Goal: Transaction & Acquisition: Purchase product/service

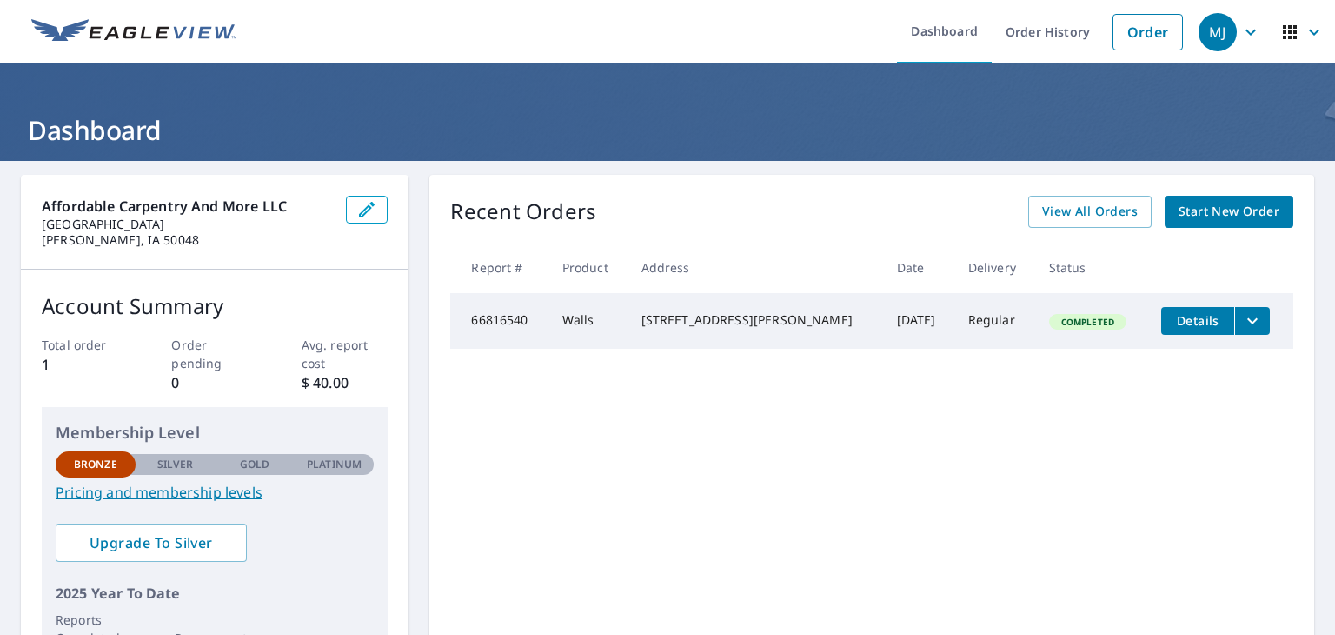
click at [1191, 213] on span "Start New Order" at bounding box center [1229, 212] width 101 height 22
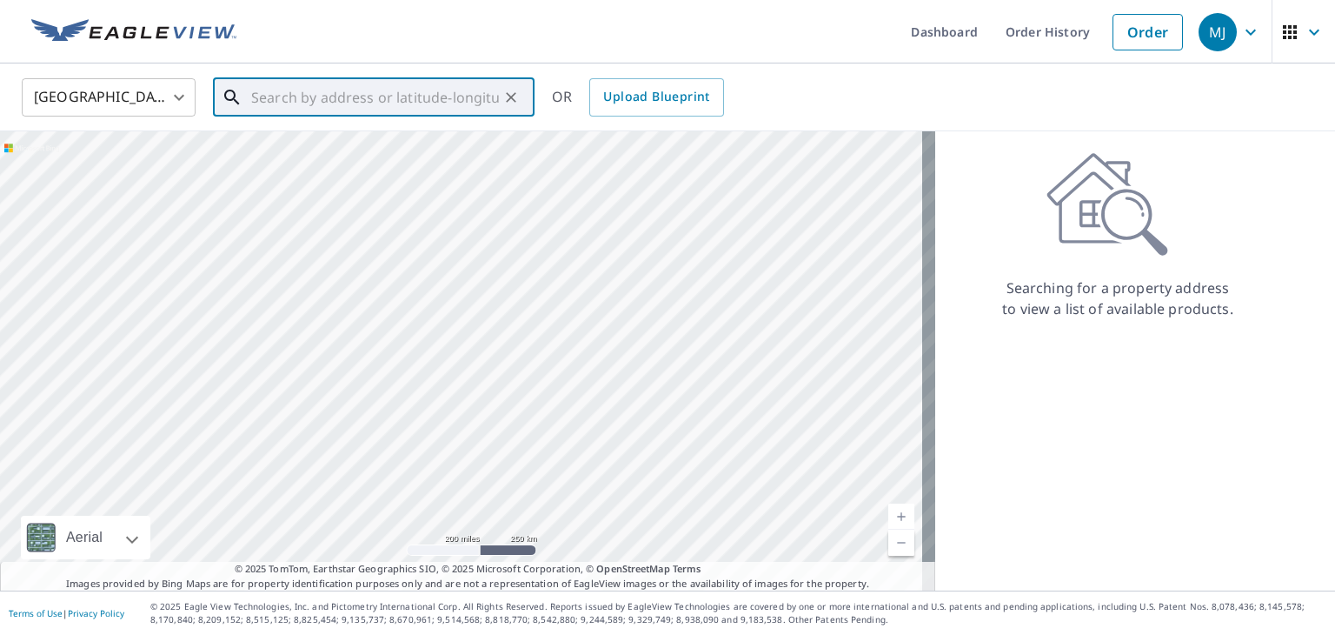
click at [323, 93] on input "text" at bounding box center [375, 97] width 248 height 49
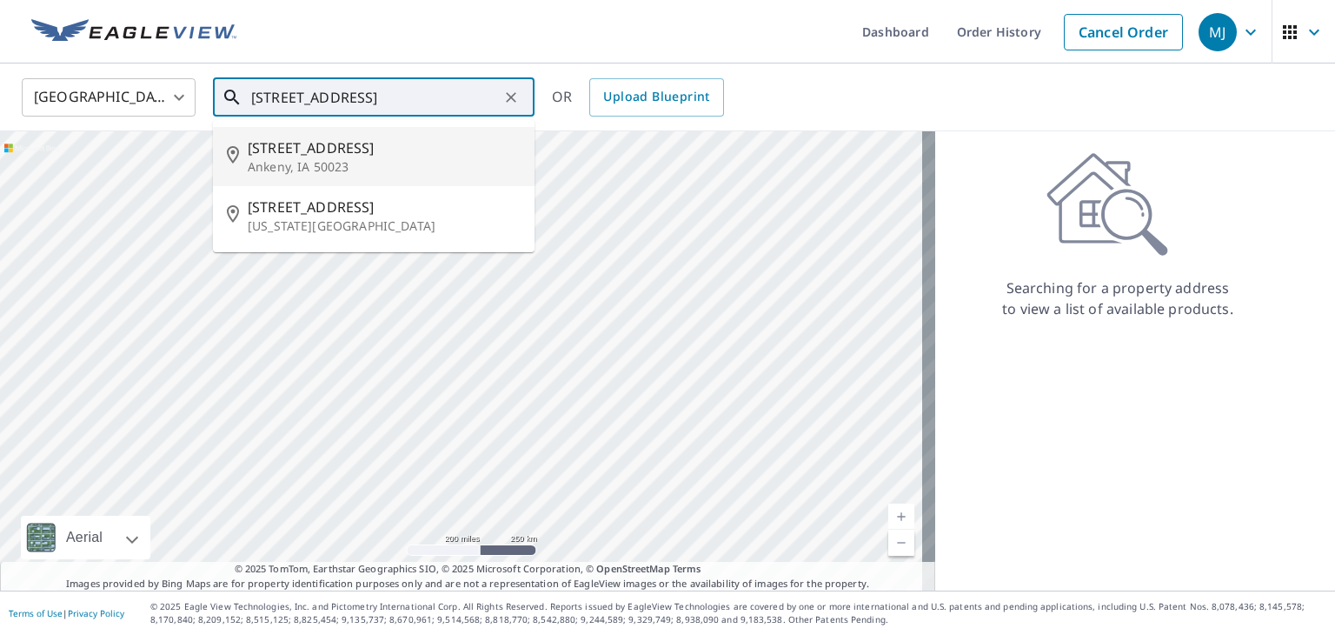
click at [313, 148] on span "[STREET_ADDRESS]" at bounding box center [384, 147] width 273 height 21
type input "[STREET_ADDRESS]"
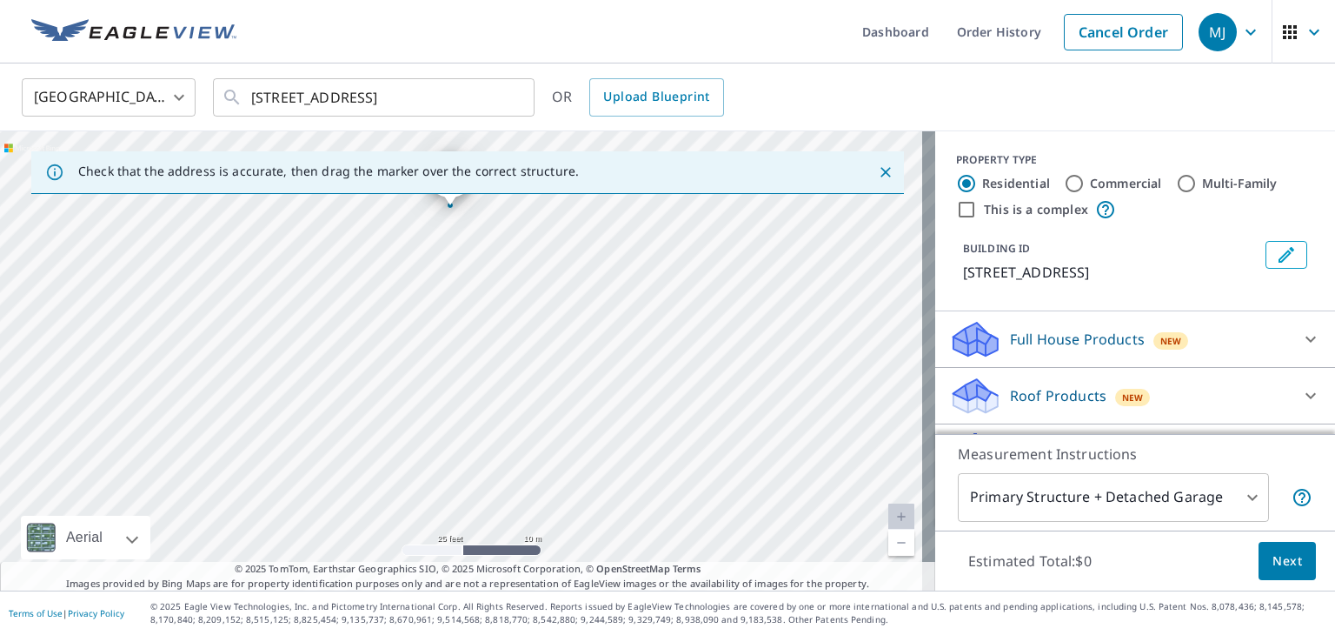
drag, startPoint x: 487, startPoint y: 240, endPoint x: 483, endPoint y: 495, distance: 254.8
click at [483, 495] on div "[STREET_ADDRESS]" at bounding box center [467, 360] width 935 height 459
drag, startPoint x: 525, startPoint y: 336, endPoint x: 529, endPoint y: 488, distance: 151.3
click at [529, 488] on div "[STREET_ADDRESS]" at bounding box center [467, 360] width 935 height 459
click at [881, 175] on icon "Close" at bounding box center [886, 172] width 10 height 10
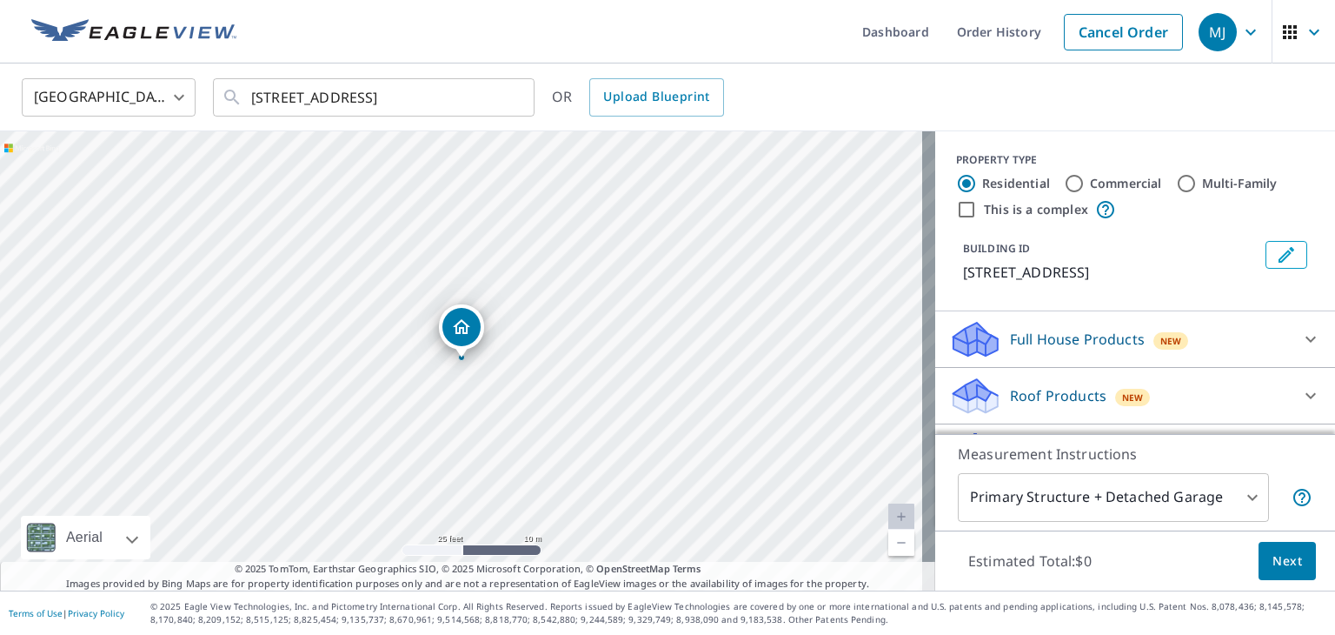
click at [892, 511] on link "Current Level 20, Zoom In Disabled" at bounding box center [902, 516] width 26 height 26
click at [1306, 395] on icon at bounding box center [1311, 396] width 10 height 6
click at [1301, 397] on icon at bounding box center [1311, 395] width 21 height 21
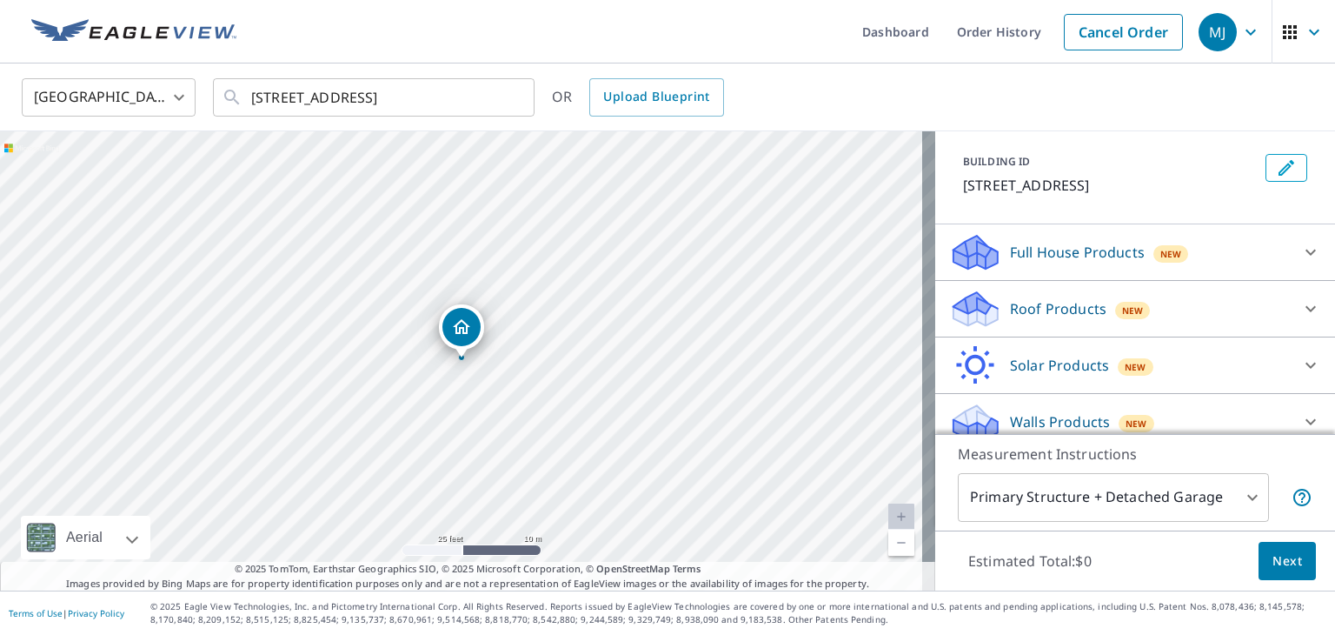
scroll to position [103, 0]
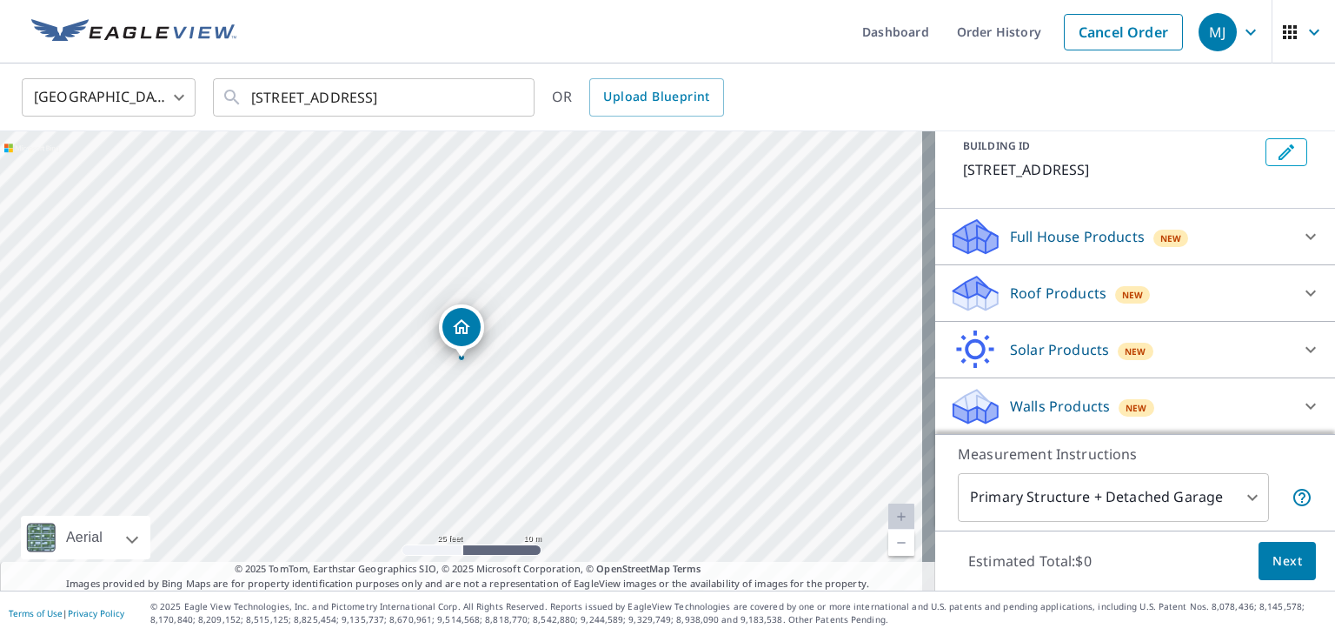
click at [1244, 499] on body "MJ MJ Dashboard Order History Cancel Order MJ [GEOGRAPHIC_DATA] [GEOGRAPHIC_DAT…" at bounding box center [667, 317] width 1335 height 635
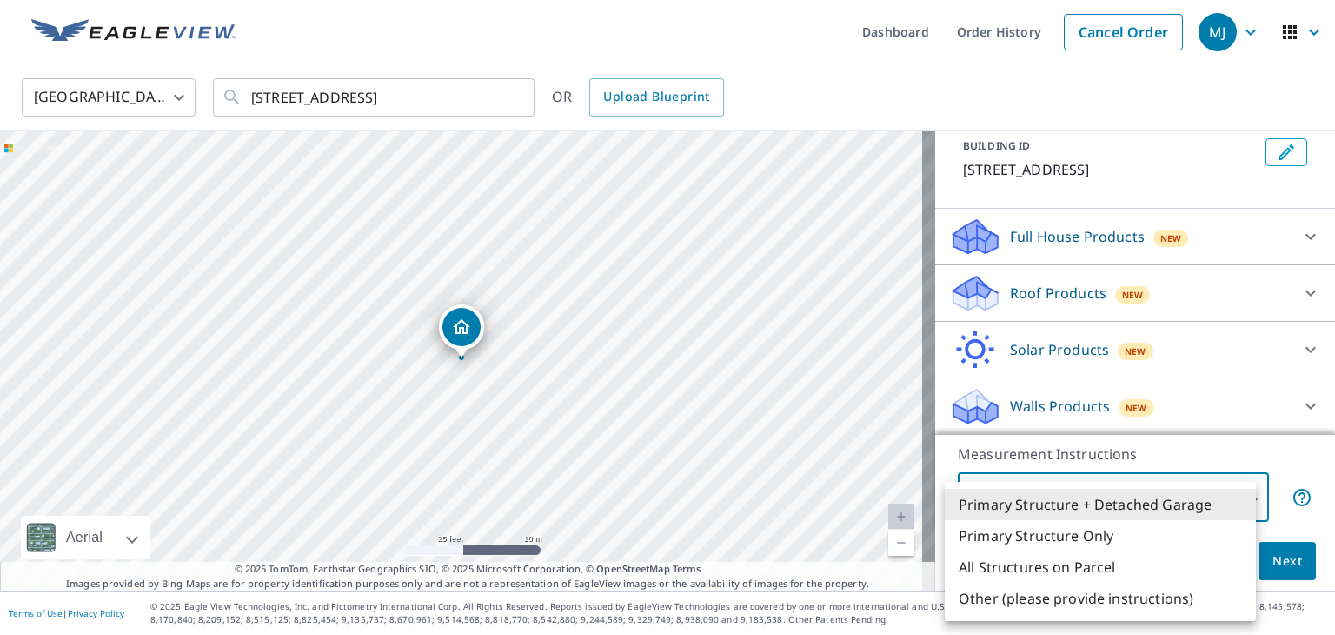
click at [1293, 562] on div at bounding box center [667, 317] width 1335 height 635
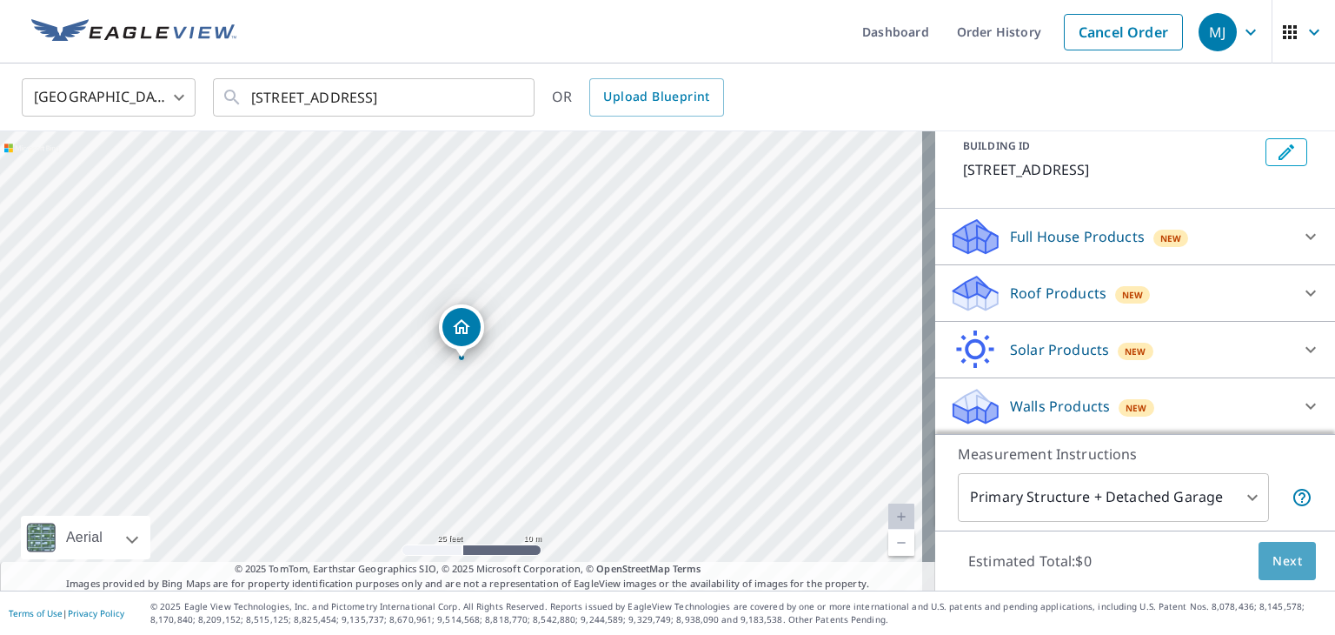
click at [1273, 563] on span "Next" at bounding box center [1288, 561] width 30 height 22
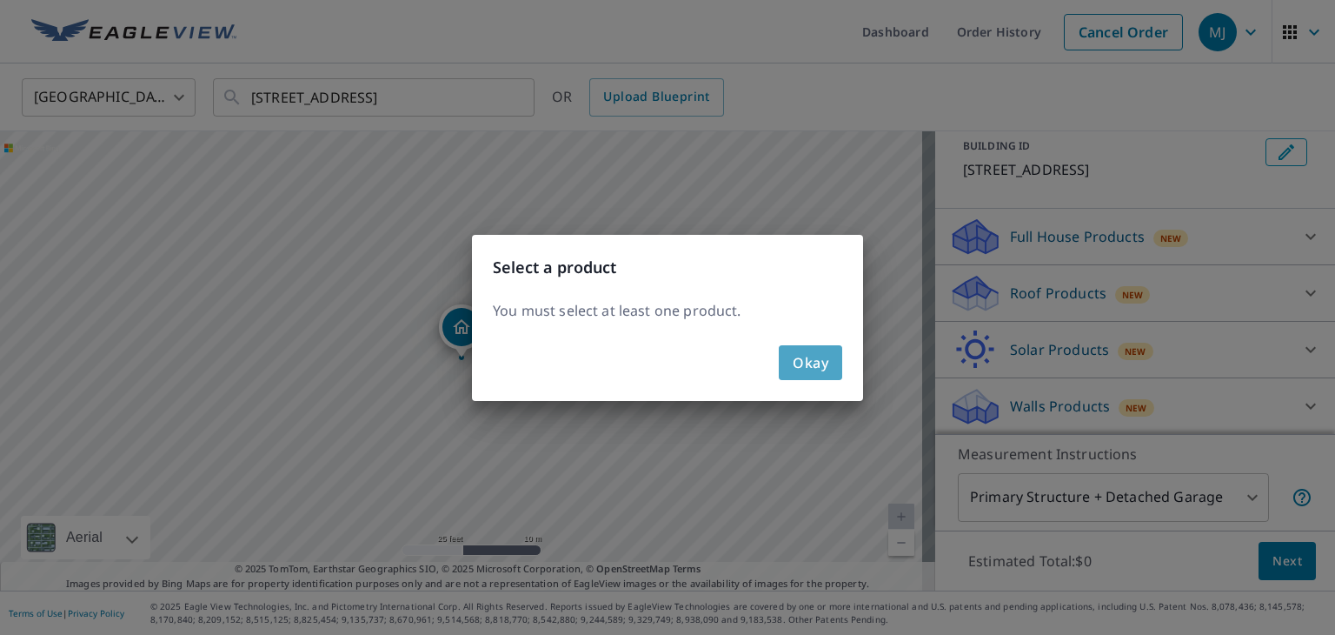
click at [817, 371] on span "Okay" at bounding box center [811, 362] width 36 height 24
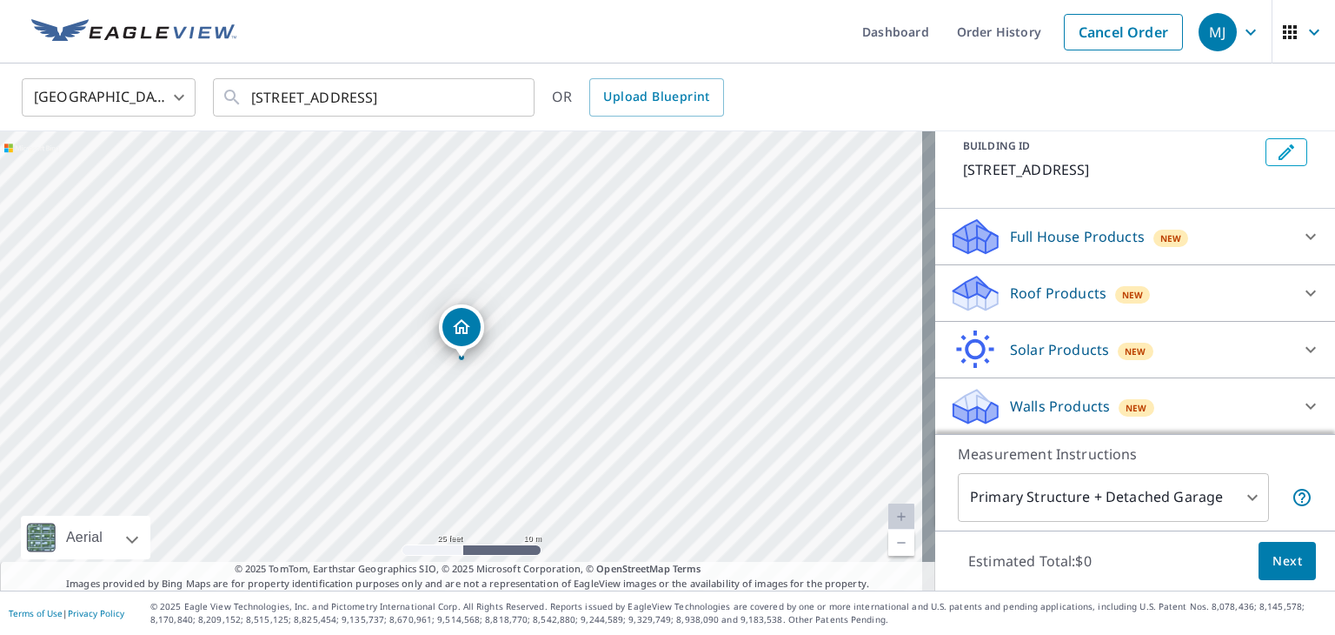
click at [1010, 285] on p "Roof Products" at bounding box center [1058, 293] width 97 height 21
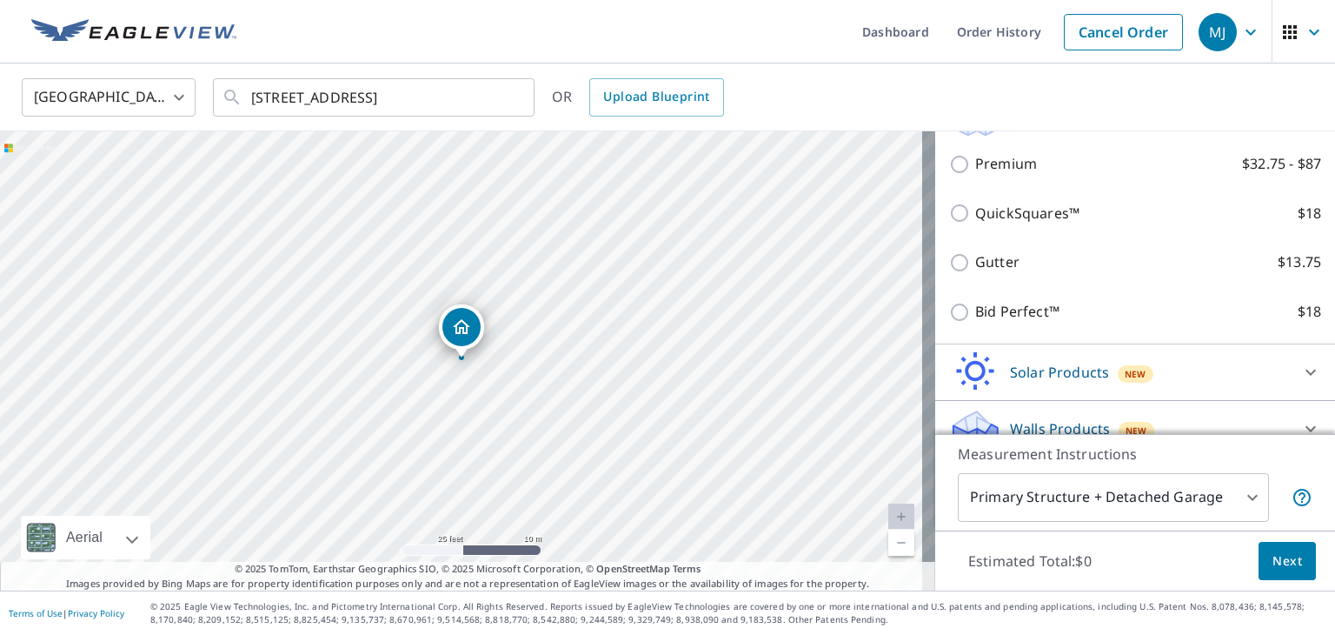
scroll to position [190, 0]
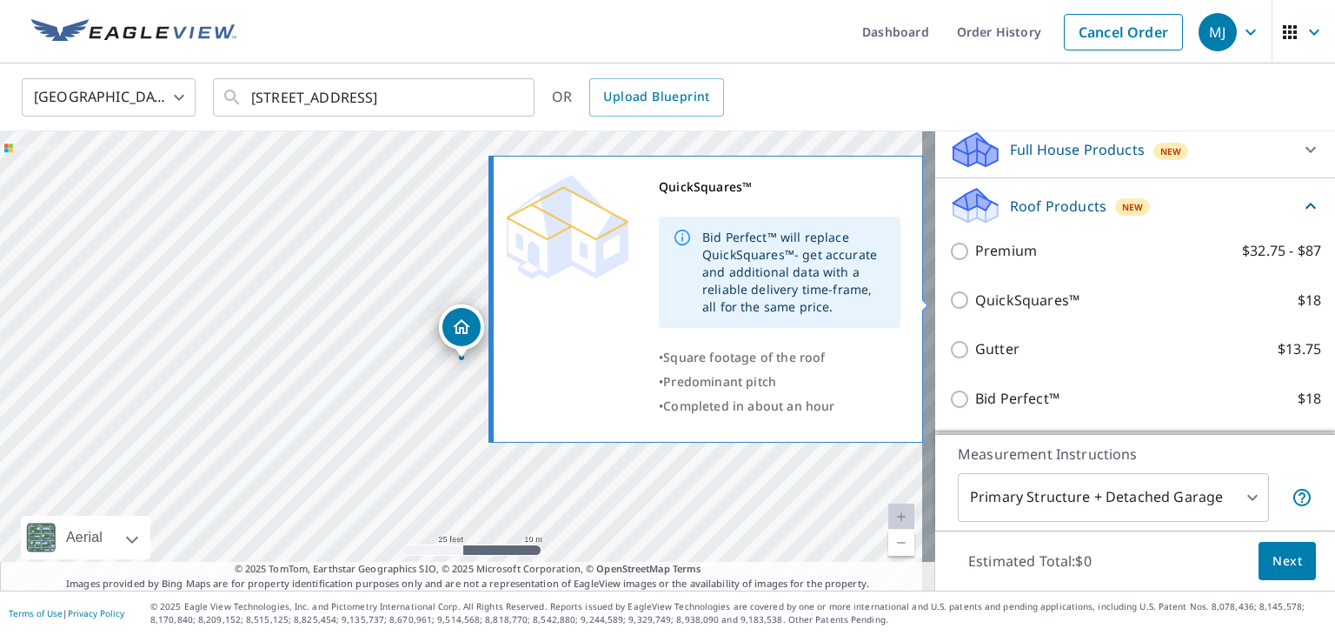
click at [949, 296] on input "QuickSquares™ $18" at bounding box center [962, 300] width 26 height 21
checkbox input "true"
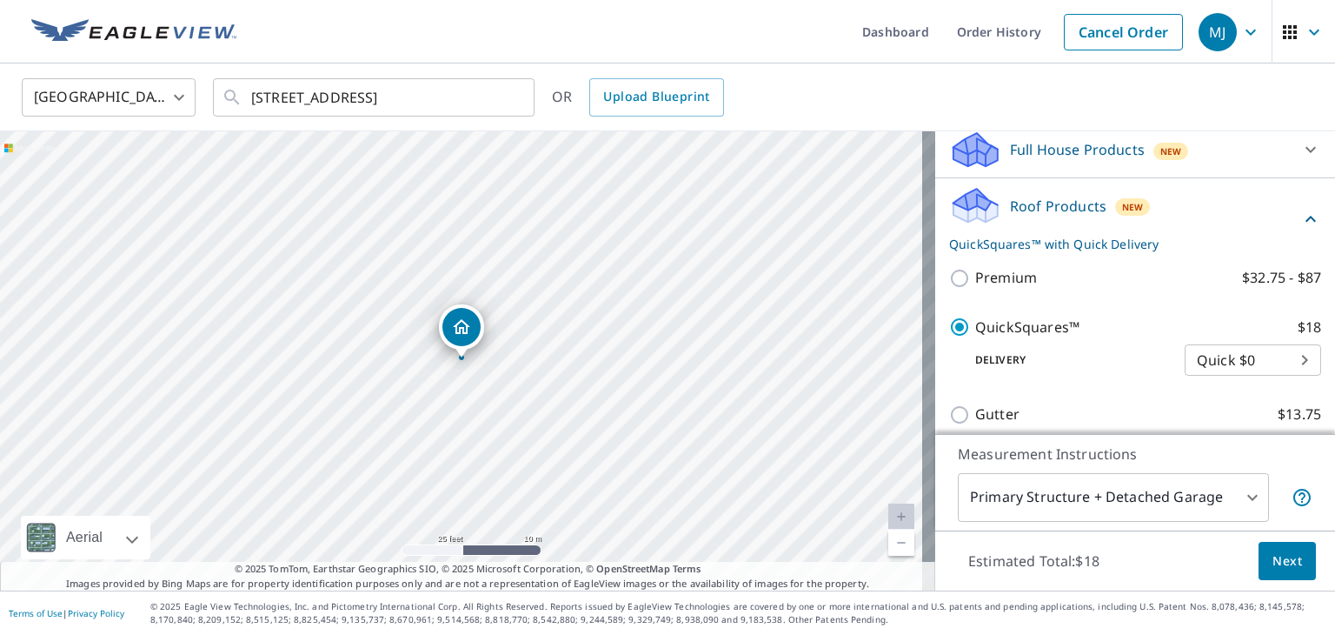
click at [1269, 358] on body "MJ MJ Dashboard Order History Cancel Order MJ [GEOGRAPHIC_DATA] [GEOGRAPHIC_DAT…" at bounding box center [667, 317] width 1335 height 635
click at [1269, 358] on li "Quick $0" at bounding box center [1227, 358] width 136 height 31
click at [1287, 556] on span "Next" at bounding box center [1288, 561] width 30 height 22
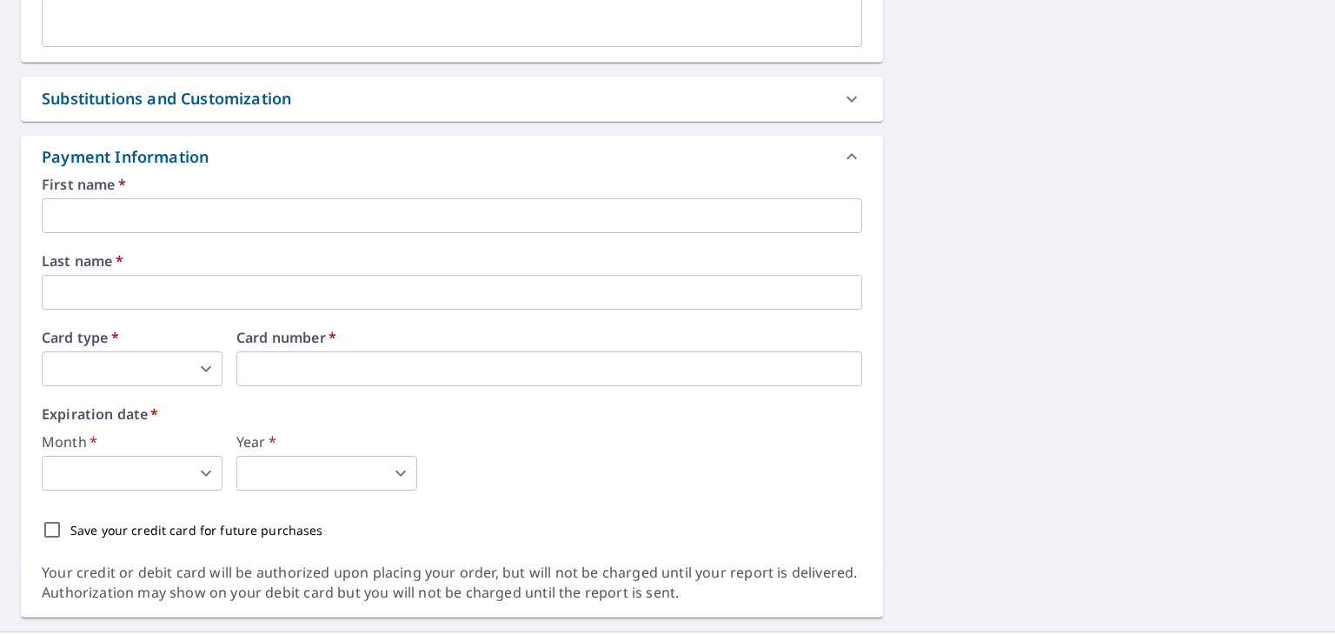
scroll to position [689, 0]
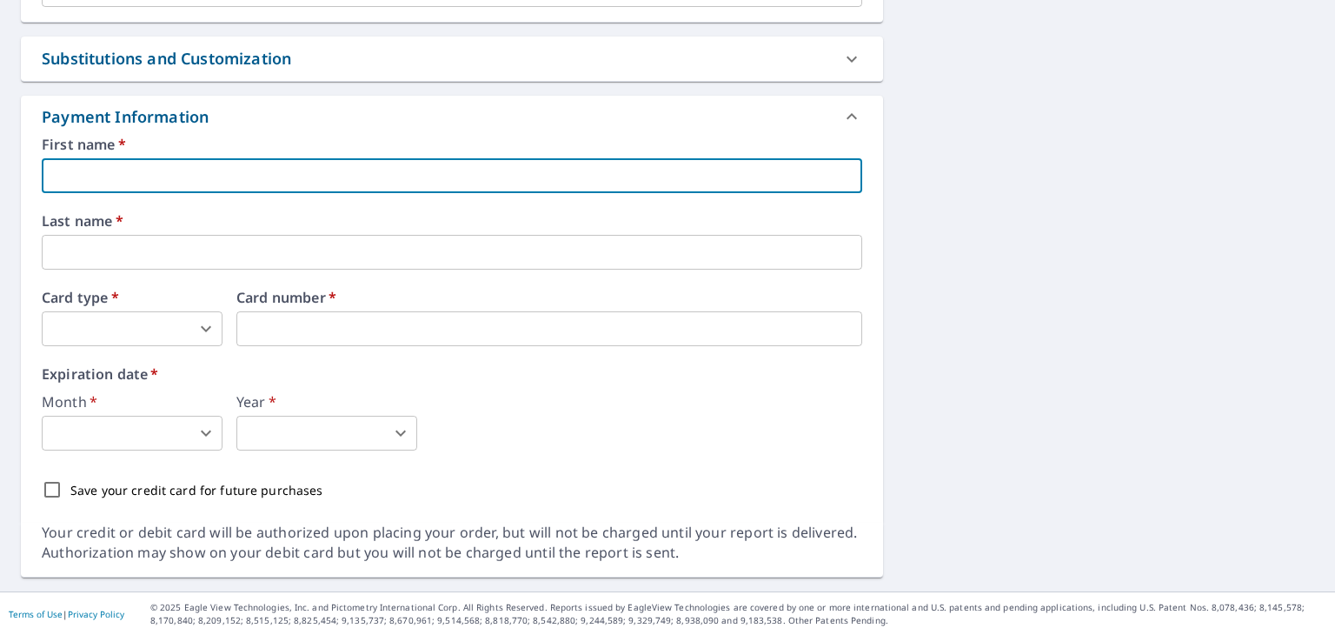
click at [103, 178] on input "text" at bounding box center [452, 175] width 821 height 35
type input "[PERSON_NAME]"
type input "[EMAIL_ADDRESS][DOMAIN_NAME]"
type input "[PERSON_NAME]"
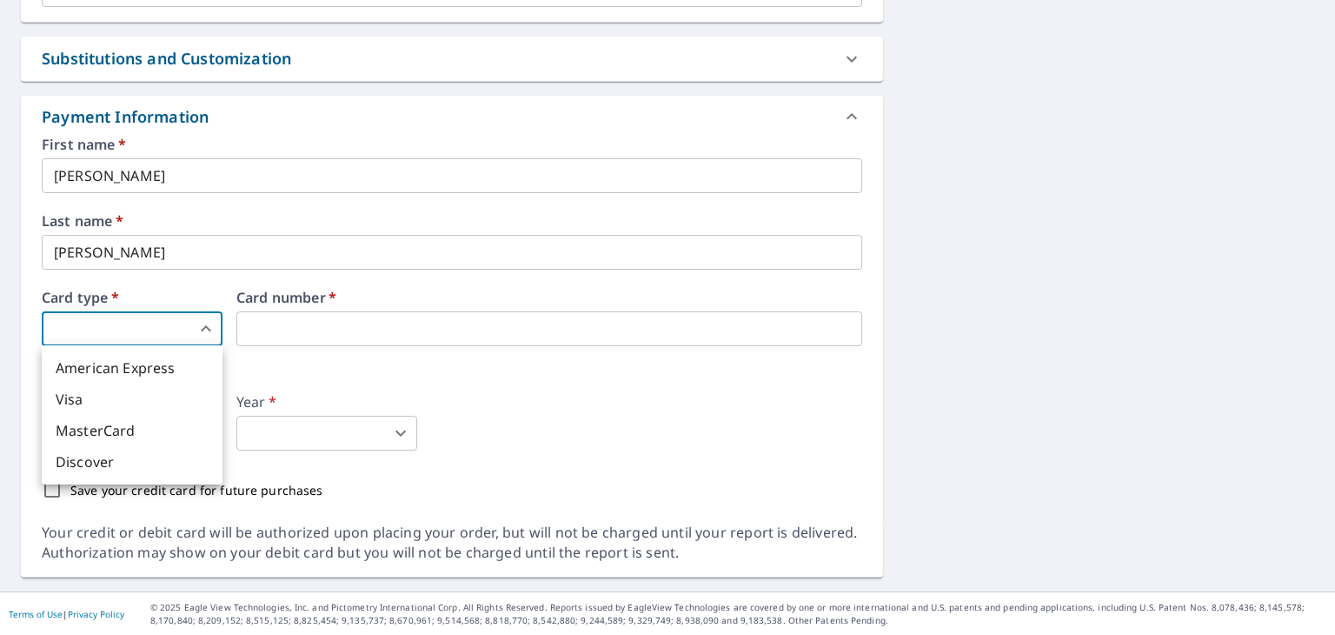
click at [151, 323] on body "MJ MJ Dashboard Order History Cancel Order MJ Dashboard / Finalize Order Finali…" at bounding box center [667, 317] width 1335 height 635
click at [136, 365] on li "American Express" at bounding box center [132, 367] width 181 height 31
type input "1"
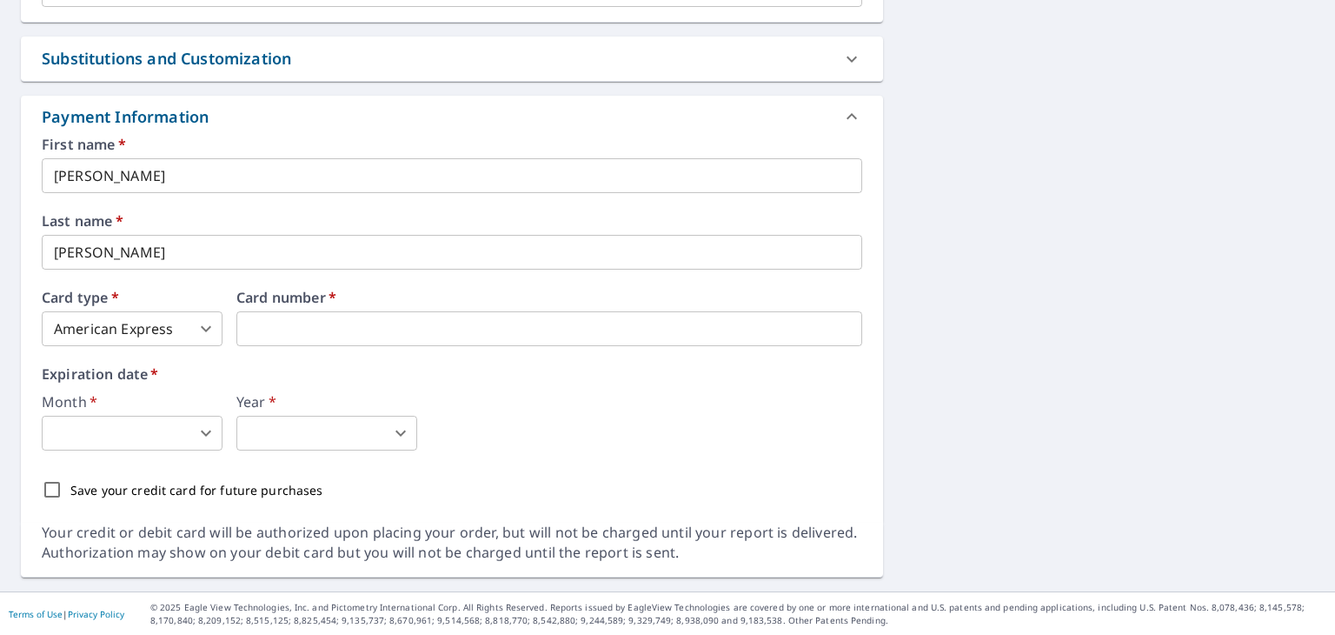
click at [170, 429] on body "MJ MJ Dashboard Order History Cancel Order MJ Dashboard / Finalize Order Finali…" at bounding box center [667, 317] width 1335 height 635
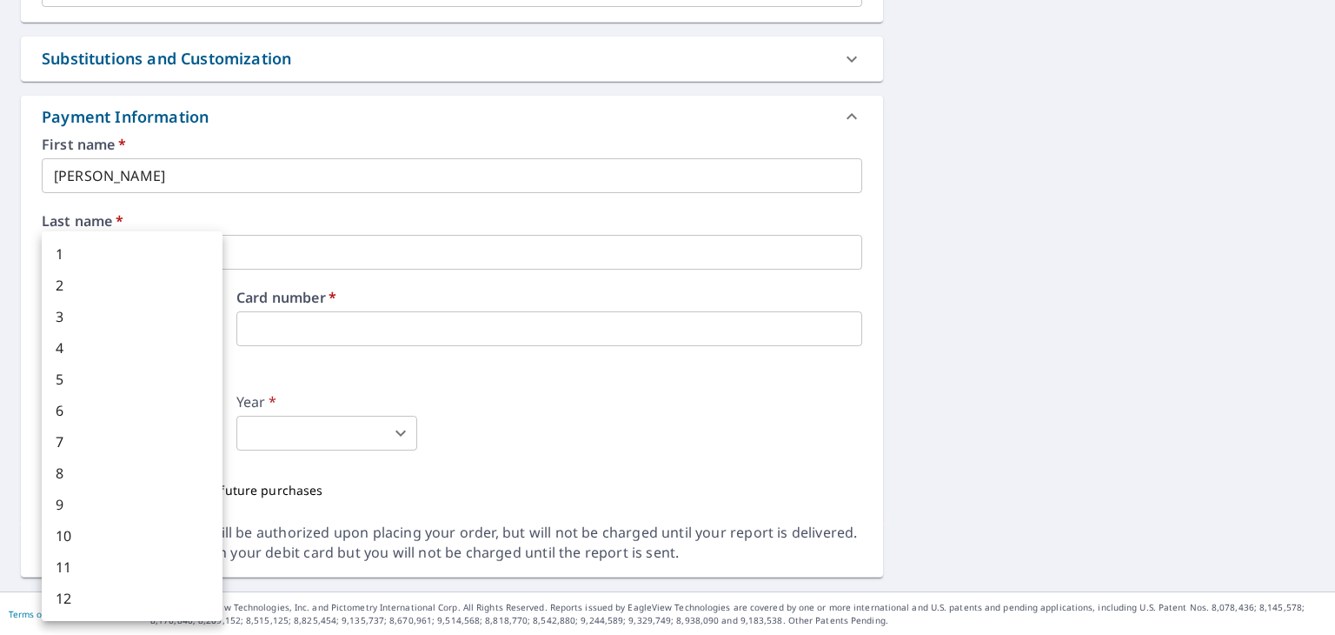
click at [101, 241] on li "1" at bounding box center [132, 253] width 181 height 31
type input "1"
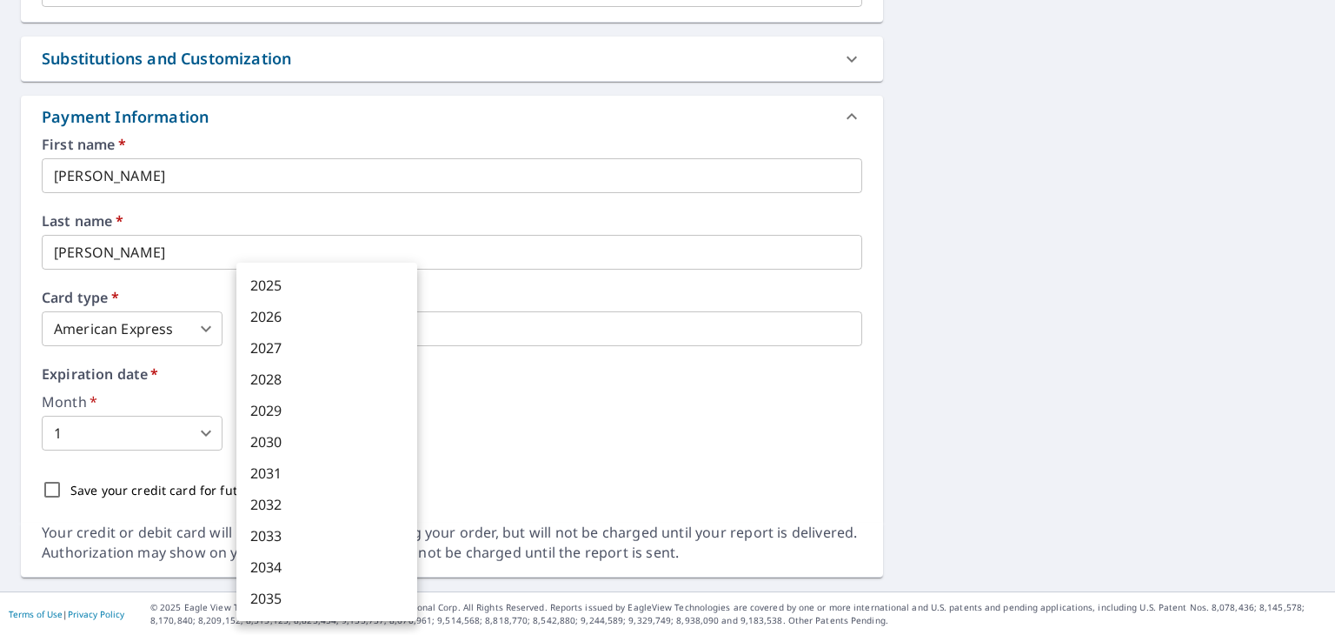
click at [385, 426] on body "MJ MJ Dashboard Order History Cancel Order MJ Dashboard / Finalize Order Finali…" at bounding box center [667, 317] width 1335 height 635
click at [325, 443] on li "2030" at bounding box center [326, 441] width 181 height 31
type input "2030"
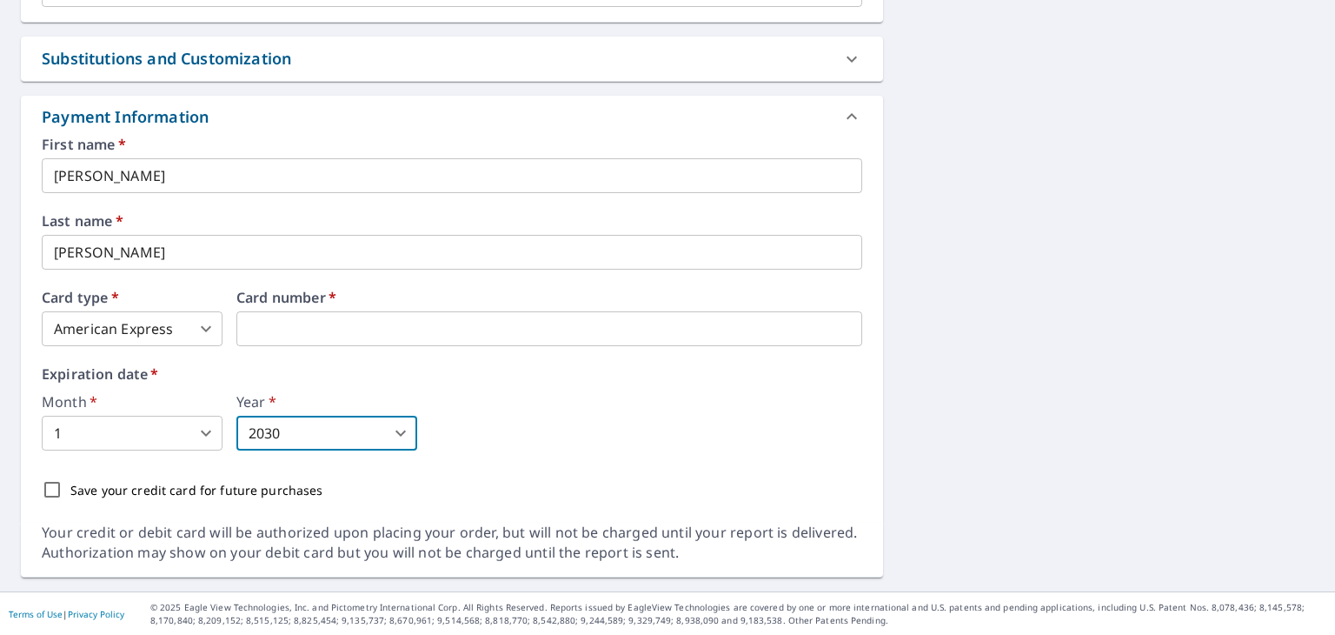
click at [55, 486] on input "Save your credit card for future purchases" at bounding box center [52, 489] width 37 height 37
checkbox input "true"
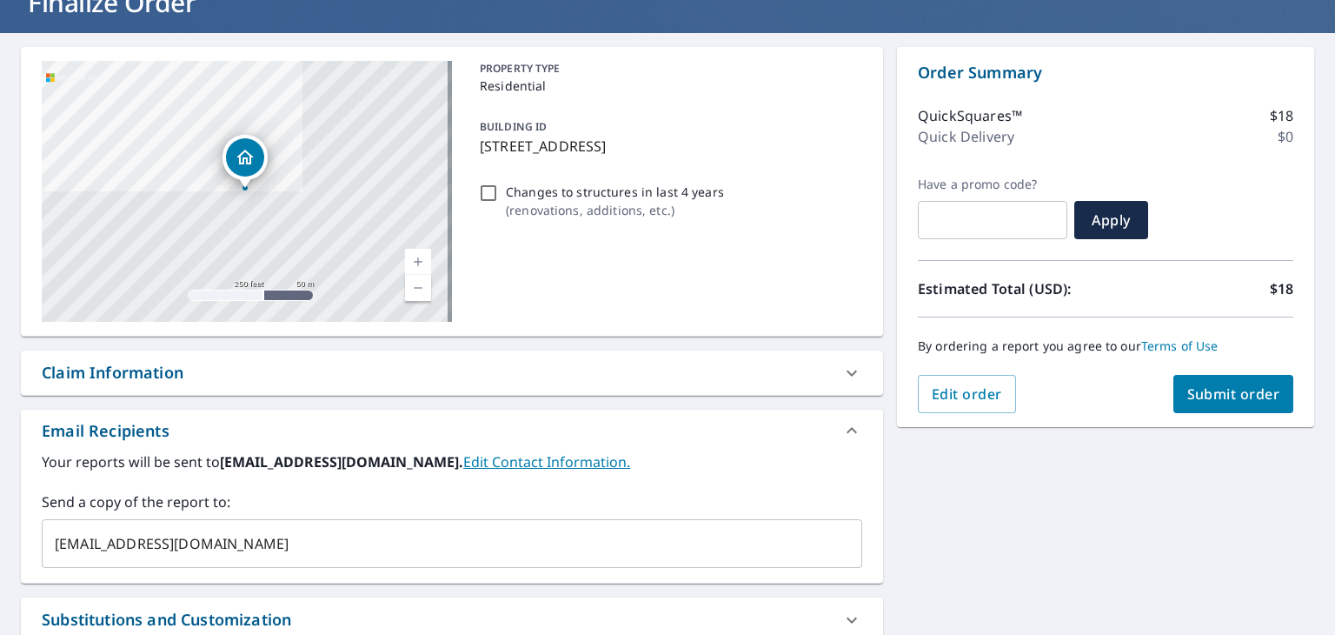
scroll to position [167, 0]
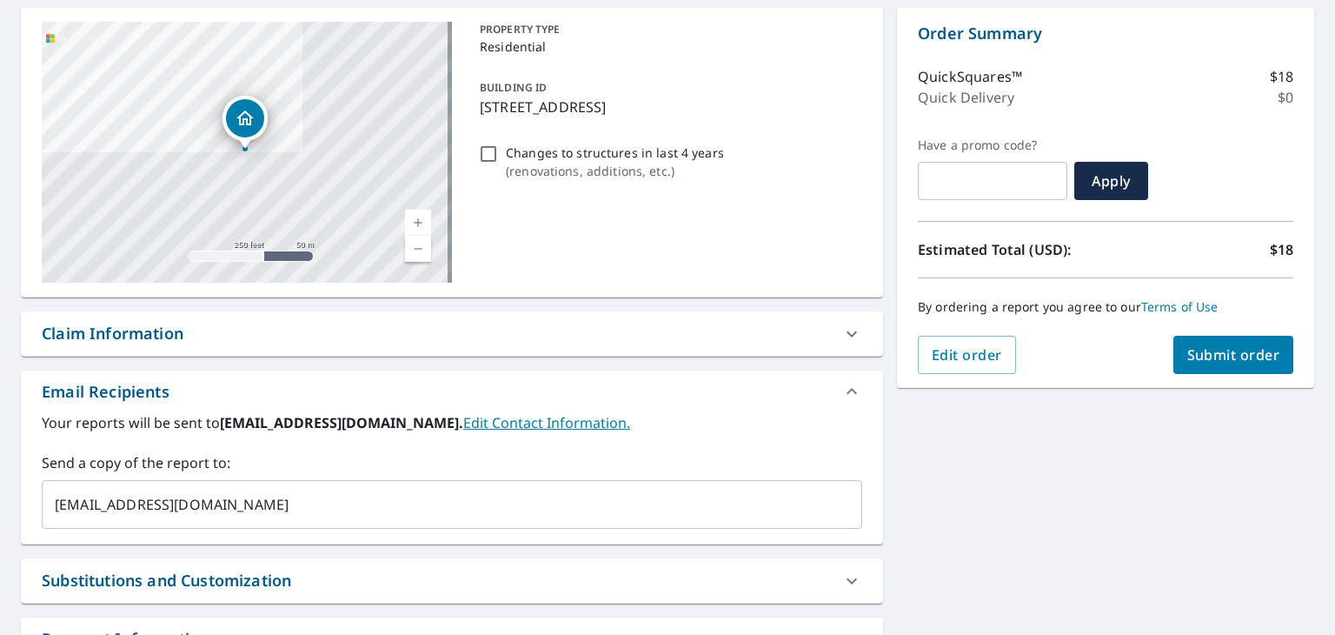
click at [1223, 345] on span "Submit order" at bounding box center [1234, 354] width 93 height 19
